Goal: Transaction & Acquisition: Purchase product/service

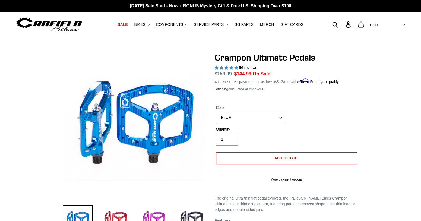
select select "highest-rating"
click at [280, 156] on span "Add to cart" at bounding box center [286, 158] width 24 height 4
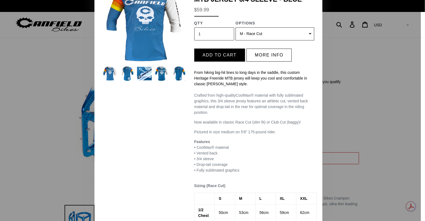
scroll to position [41, 0]
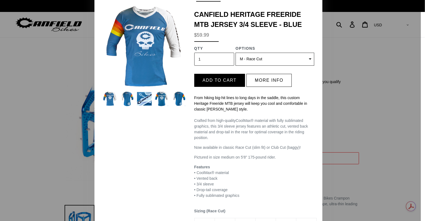
click at [305, 62] on select "(Sold out) S - Race Cut M - Race Cut (Sold out) L - Race Cut XL - Race Cut (Sol…" at bounding box center [274, 59] width 79 height 13
select select "32973230932043"
click at [235, 53] on select "(Sold out) S - Race Cut M - Race Cut (Sold out) L - Race Cut XL - Race Cut (Sol…" at bounding box center [274, 59] width 79 height 13
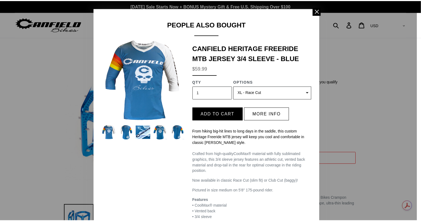
scroll to position [8, 0]
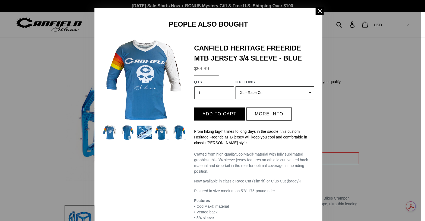
click at [122, 135] on img at bounding box center [127, 132] width 15 height 15
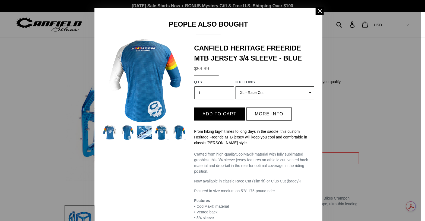
click at [139, 134] on img at bounding box center [144, 132] width 15 height 15
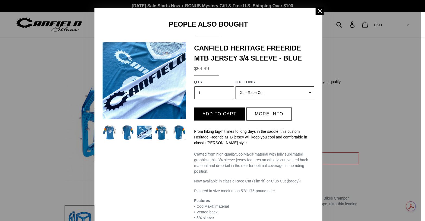
click at [158, 133] on img at bounding box center [161, 132] width 15 height 15
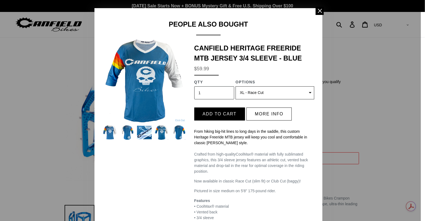
click at [180, 132] on img at bounding box center [178, 132] width 15 height 15
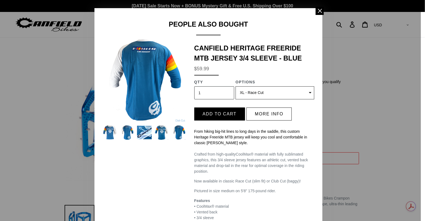
click at [111, 127] on img at bounding box center [110, 132] width 15 height 15
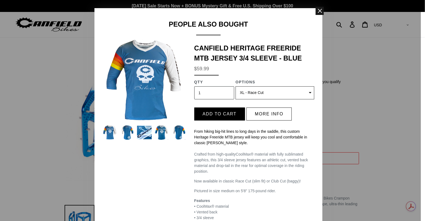
click at [319, 12] on span at bounding box center [319, 11] width 8 height 8
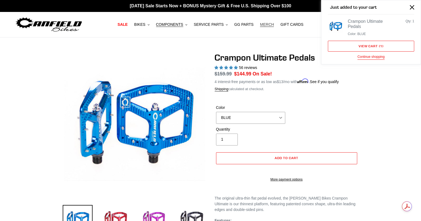
click at [261, 26] on span "MERCH" at bounding box center [267, 24] width 14 height 5
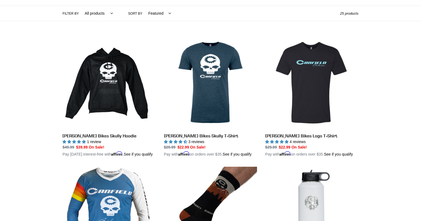
scroll to position [123, 0]
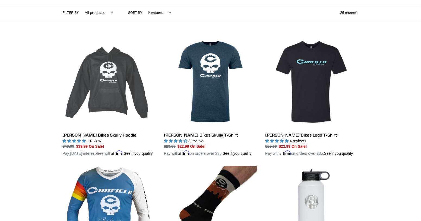
click at [129, 95] on link "[PERSON_NAME] Bikes Skully Hoodie" at bounding box center [109, 95] width 93 height 121
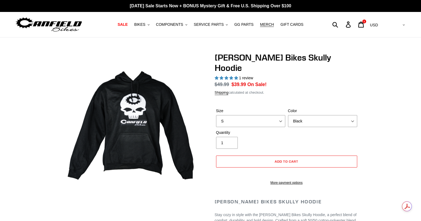
select select "highest-rating"
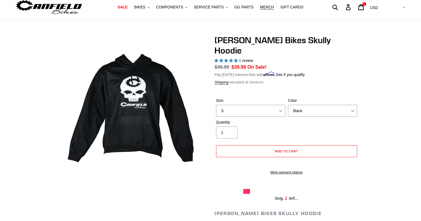
scroll to position [18, 0]
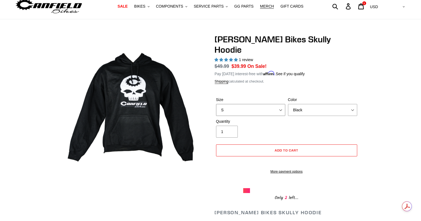
click at [257, 104] on select "S M pre-order ETA 9.20.25 L pre-order ETA 9.20.25 XL pre-order ETA 9.20.25" at bounding box center [250, 110] width 69 height 12
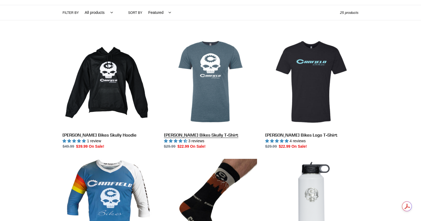
click at [194, 91] on link "[PERSON_NAME] Bikes Skully T-Shirt" at bounding box center [210, 92] width 93 height 114
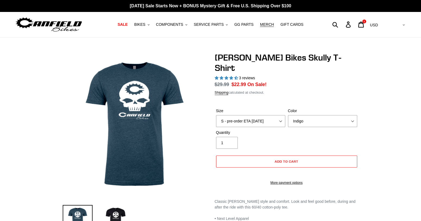
select select "highest-rating"
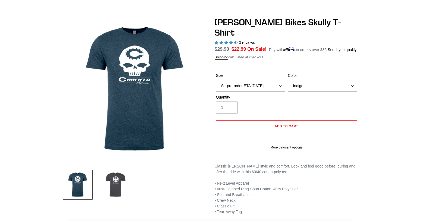
click at [117, 177] on img at bounding box center [116, 185] width 30 height 30
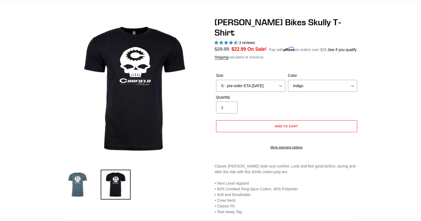
click at [85, 173] on img at bounding box center [78, 185] width 30 height 30
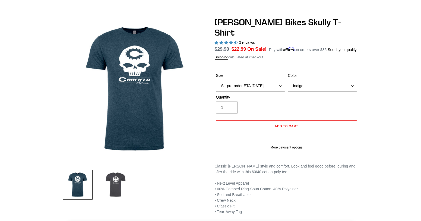
click at [110, 178] on img at bounding box center [116, 185] width 30 height 30
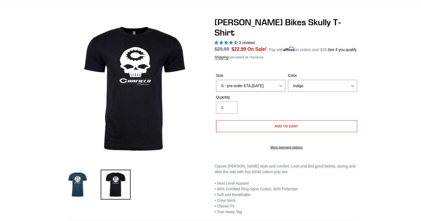
click at [281, 80] on select "S - pre-order ETA 9/20/25 M - pre-order ETA 9/20/25 L - pre-order ETA 9/20/25 X…" at bounding box center [250, 86] width 69 height 12
select select "L - pre-order ETA 9/20/25"
click at [216, 80] on select "S - pre-order ETA 9/20/25 M - pre-order ETA 9/20/25 L - pre-order ETA 9/20/25 X…" at bounding box center [250, 86] width 69 height 12
click at [310, 80] on select "Indigo Black" at bounding box center [322, 86] width 69 height 12
select select "Black"
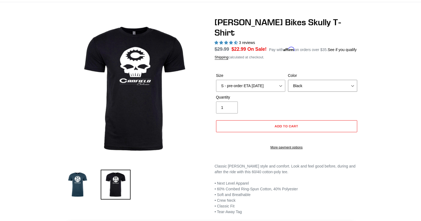
click at [288, 80] on select "Indigo Black" at bounding box center [322, 86] width 69 height 12
click at [74, 183] on img at bounding box center [78, 185] width 30 height 30
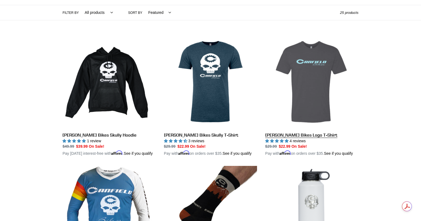
click at [319, 65] on link "[PERSON_NAME] Bikes Logo T-Shirt" at bounding box center [311, 95] width 93 height 121
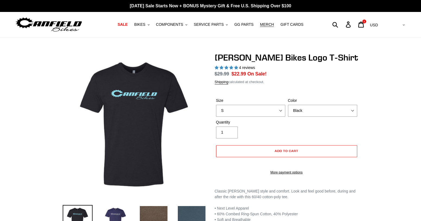
select select "highest-rating"
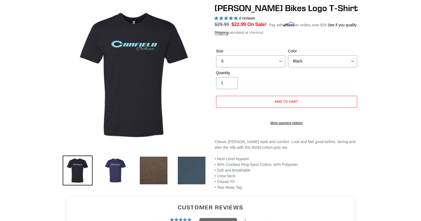
scroll to position [50, 0]
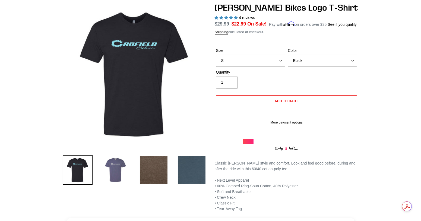
click at [106, 172] on img at bounding box center [116, 170] width 30 height 30
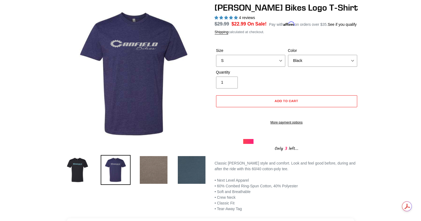
click at [148, 172] on img at bounding box center [154, 170] width 30 height 30
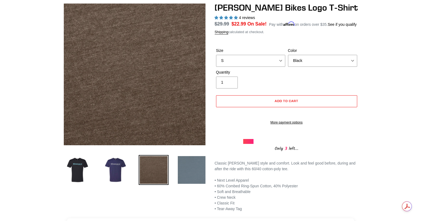
click at [195, 170] on img at bounding box center [192, 170] width 30 height 30
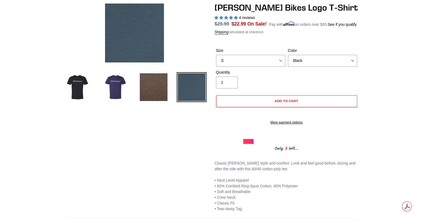
scroll to position [0, 0]
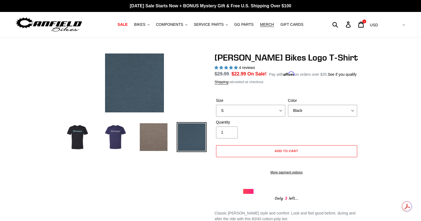
click at [155, 138] on img at bounding box center [154, 137] width 30 height 30
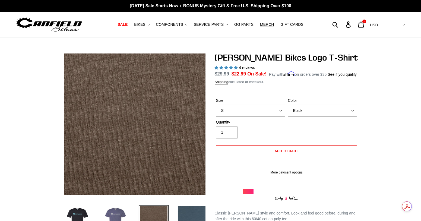
click at [115, 206] on img at bounding box center [116, 220] width 30 height 30
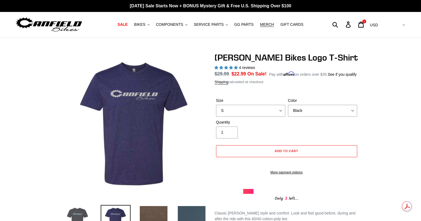
click at [79, 208] on img at bounding box center [78, 220] width 30 height 30
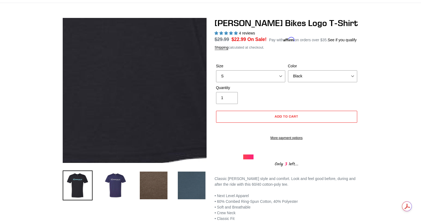
scroll to position [37, 0]
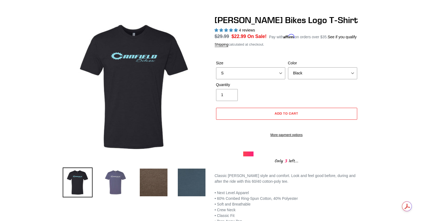
click at [120, 181] on img at bounding box center [116, 182] width 30 height 30
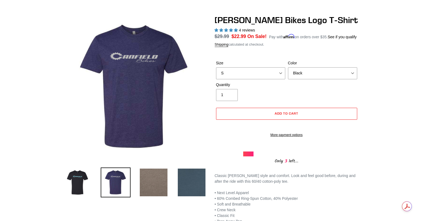
click at [152, 176] on img at bounding box center [154, 182] width 30 height 30
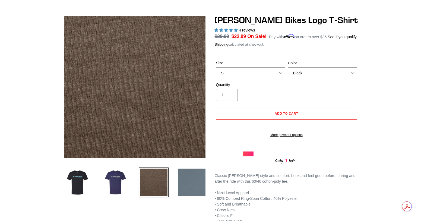
click at [186, 180] on img at bounding box center [192, 182] width 30 height 30
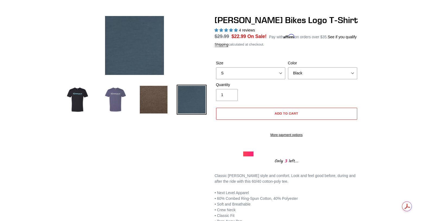
click at [119, 106] on img at bounding box center [116, 100] width 30 height 30
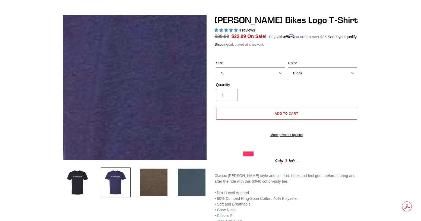
scroll to position [0, 0]
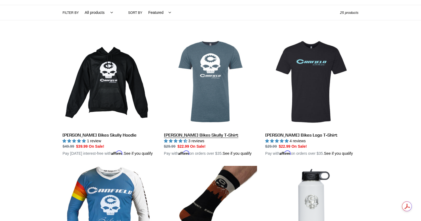
click at [177, 63] on link "[PERSON_NAME] Bikes Skully T-Shirt" at bounding box center [210, 95] width 93 height 121
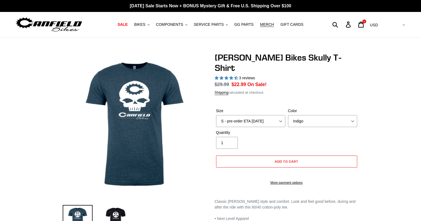
select select "highest-rating"
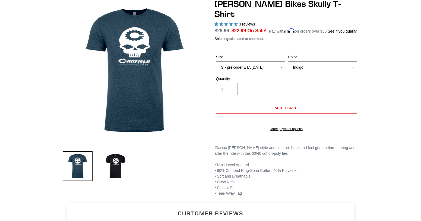
scroll to position [54, 0]
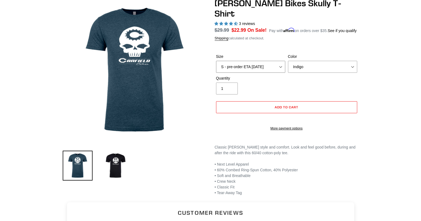
click at [276, 61] on select "S - pre-order ETA 9/20/25 M - pre-order ETA 9/20/25 L - pre-order ETA 9/20/25 X…" at bounding box center [250, 67] width 69 height 12
select select "XL - pre-order ETA 9/20/25"
click at [216, 61] on select "S - pre-order ETA 9/20/25 M - pre-order ETA 9/20/25 L - pre-order ETA 9/20/25 X…" at bounding box center [250, 67] width 69 height 12
click at [384, 86] on div "Canfield Bikes Skully T-Shirt 3 reviews Regular price $29.99 Sale price $22.99 …" at bounding box center [210, 97] width 421 height 198
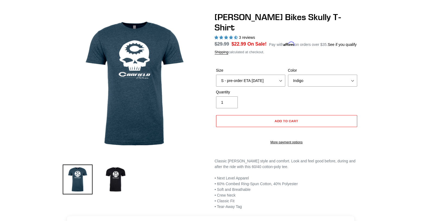
scroll to position [40, 0]
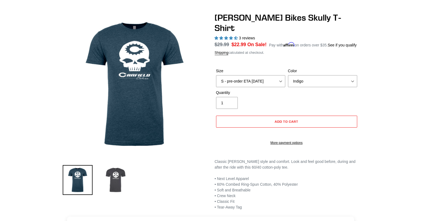
click at [112, 178] on img at bounding box center [116, 180] width 30 height 30
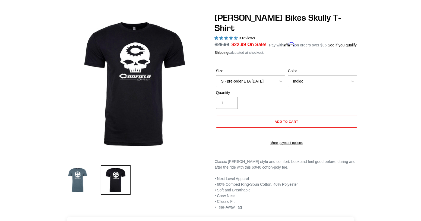
click at [84, 172] on img at bounding box center [78, 180] width 30 height 30
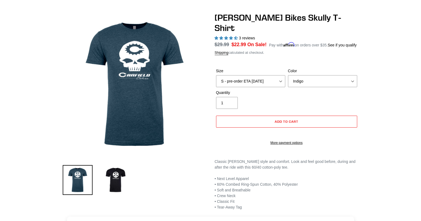
click at [389, 90] on div "Canfield Bikes Skully T-Shirt 3 reviews Regular price $29.99 Sale price $22.99 …" at bounding box center [210, 111] width 421 height 198
click at [297, 119] on span "Add to cart" at bounding box center [286, 121] width 24 height 4
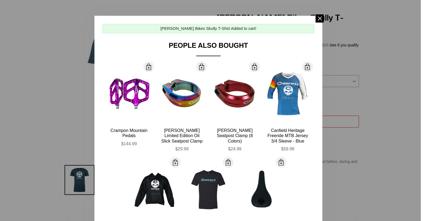
click at [402, 76] on div at bounding box center [212, 110] width 425 height 221
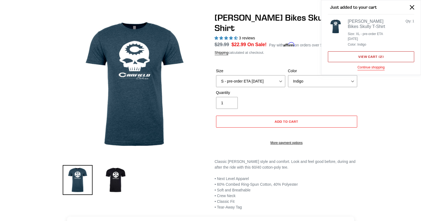
click at [375, 58] on link "View cart ( 2 )" at bounding box center [371, 56] width 86 height 11
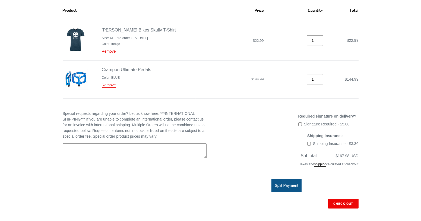
scroll to position [88, 0]
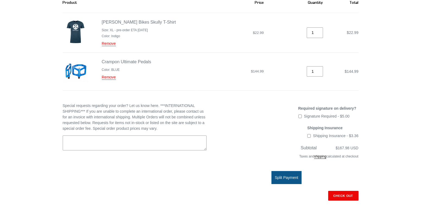
click at [382, 53] on div "Your Cart Continue shopping Product Price Quantity Total Canfield Bikes Skully …" at bounding box center [210, 113] width 421 height 299
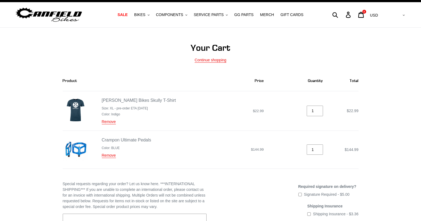
scroll to position [10, 0]
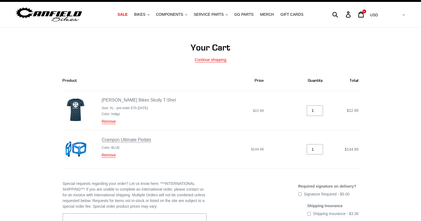
click at [142, 140] on link "Crampon Ultimate Pedals" at bounding box center [126, 139] width 49 height 5
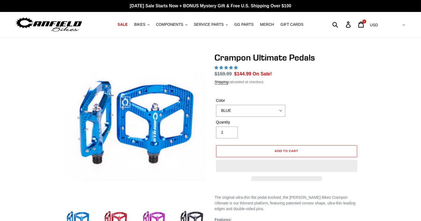
select select "highest-rating"
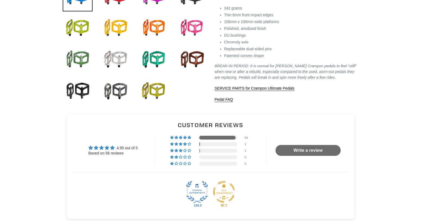
scroll to position [225, 0]
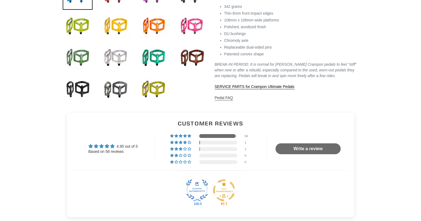
click at [228, 100] on link "Pedal FAQ" at bounding box center [224, 97] width 18 height 5
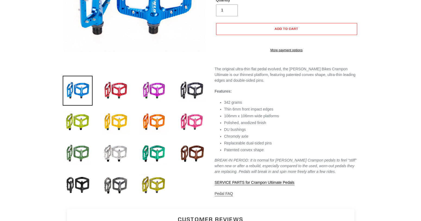
scroll to position [130, 0]
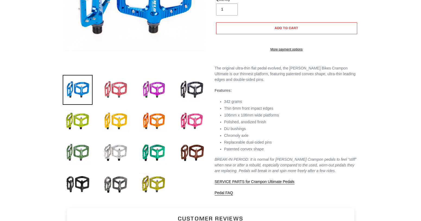
click at [121, 84] on img at bounding box center [116, 90] width 30 height 30
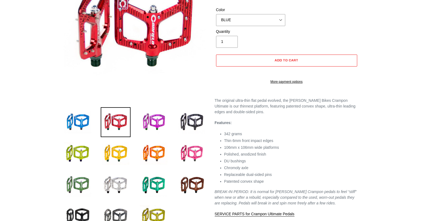
scroll to position [93, 0]
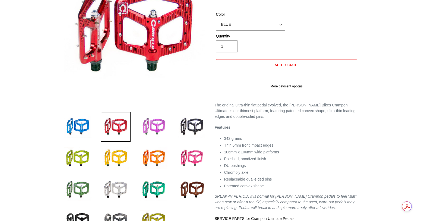
click at [160, 129] on img at bounding box center [154, 127] width 30 height 30
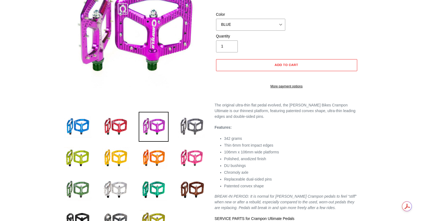
click at [196, 129] on img at bounding box center [192, 127] width 30 height 30
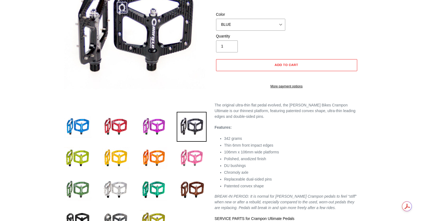
click at [195, 155] on img at bounding box center [192, 158] width 30 height 30
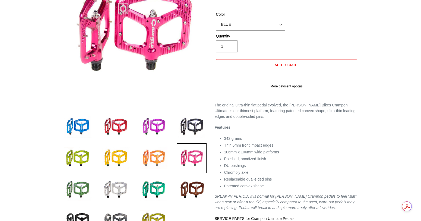
click at [163, 153] on img at bounding box center [154, 158] width 30 height 30
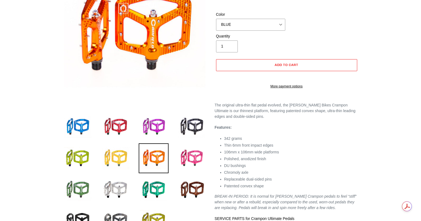
click at [123, 154] on img at bounding box center [116, 158] width 30 height 30
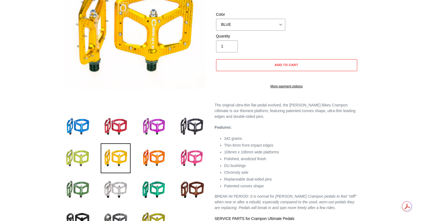
click at [86, 157] on img at bounding box center [78, 158] width 30 height 30
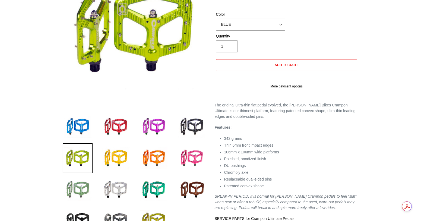
click at [78, 188] on img at bounding box center [78, 190] width 30 height 30
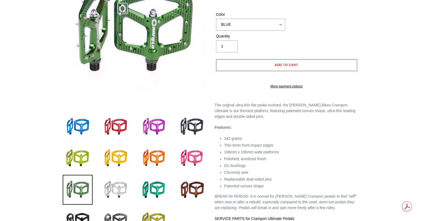
click at [104, 189] on img at bounding box center [116, 190] width 30 height 30
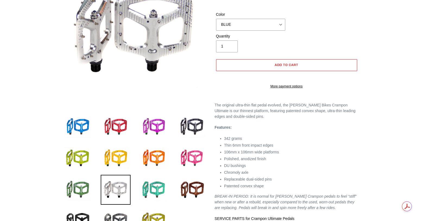
click at [149, 187] on img at bounding box center [154, 190] width 30 height 30
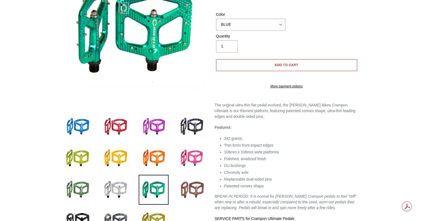
click at [183, 189] on img at bounding box center [192, 190] width 30 height 30
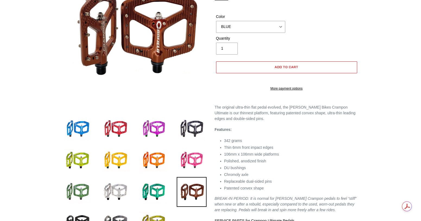
scroll to position [94, 0]
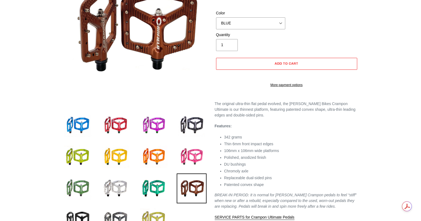
click at [158, 210] on img at bounding box center [154, 220] width 30 height 30
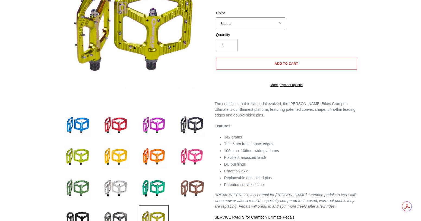
scroll to position [119, 0]
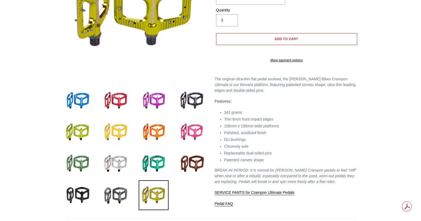
click at [120, 126] on img at bounding box center [116, 132] width 30 height 30
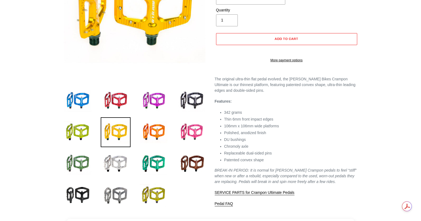
click at [120, 194] on img at bounding box center [116, 195] width 30 height 30
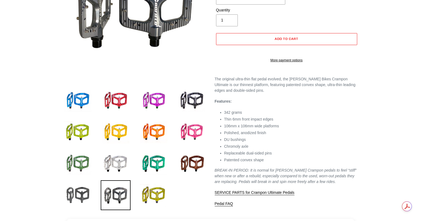
click at [83, 193] on img at bounding box center [78, 195] width 30 height 30
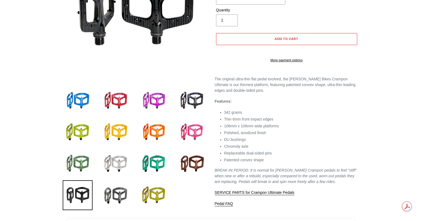
scroll to position [76, 0]
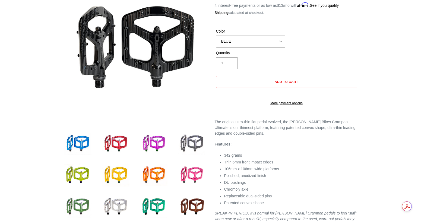
click at [186, 139] on img at bounding box center [192, 144] width 30 height 30
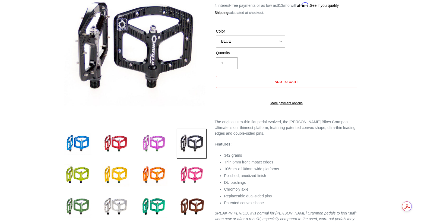
click at [158, 138] on img at bounding box center [154, 144] width 30 height 30
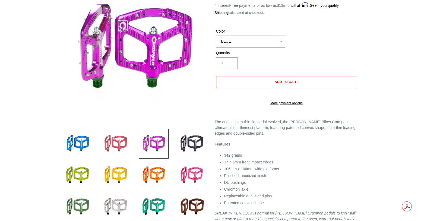
click at [121, 140] on img at bounding box center [116, 144] width 30 height 30
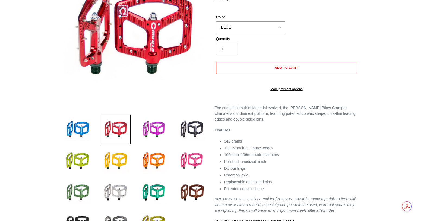
scroll to position [92, 0]
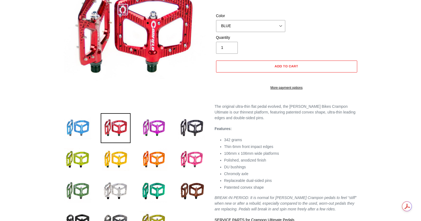
click at [84, 125] on img at bounding box center [78, 128] width 30 height 30
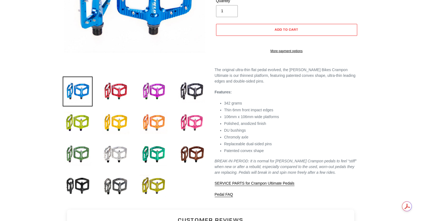
scroll to position [130, 0]
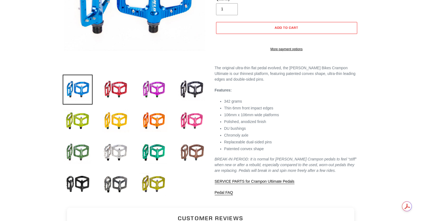
click at [188, 151] on img at bounding box center [192, 153] width 30 height 30
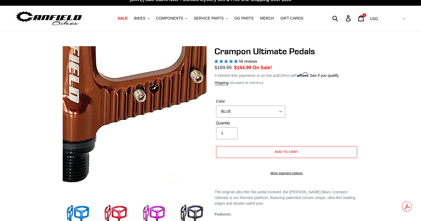
scroll to position [0, 0]
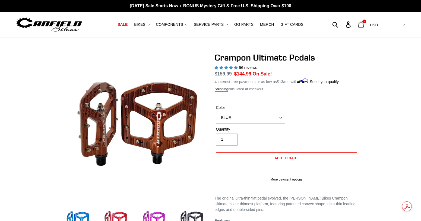
click at [368, 28] on link "Cart 2 items" at bounding box center [361, 25] width 13 height 12
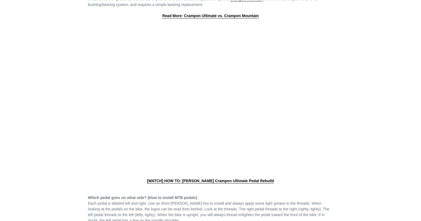
scroll to position [194, 0]
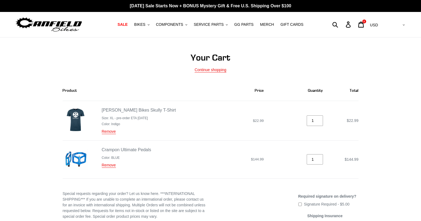
click at [407, 107] on div "Your Cart Continue shopping Product Price Quantity Total [PERSON_NAME] Bikes Sk…" at bounding box center [210, 184] width 421 height 265
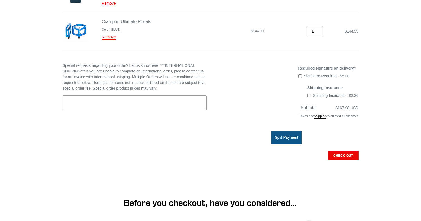
scroll to position [129, 0]
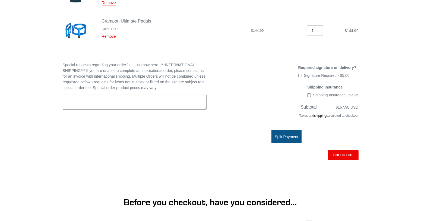
click at [309, 95] on input "Shipping Insurance - $3.36" at bounding box center [309, 95] width 4 height 4
checkbox input "true"
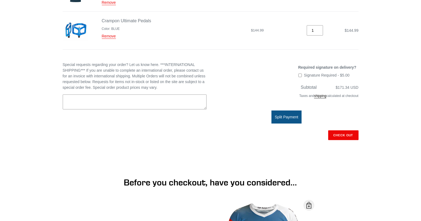
scroll to position [167, 0]
